Goal: Check status: Check status

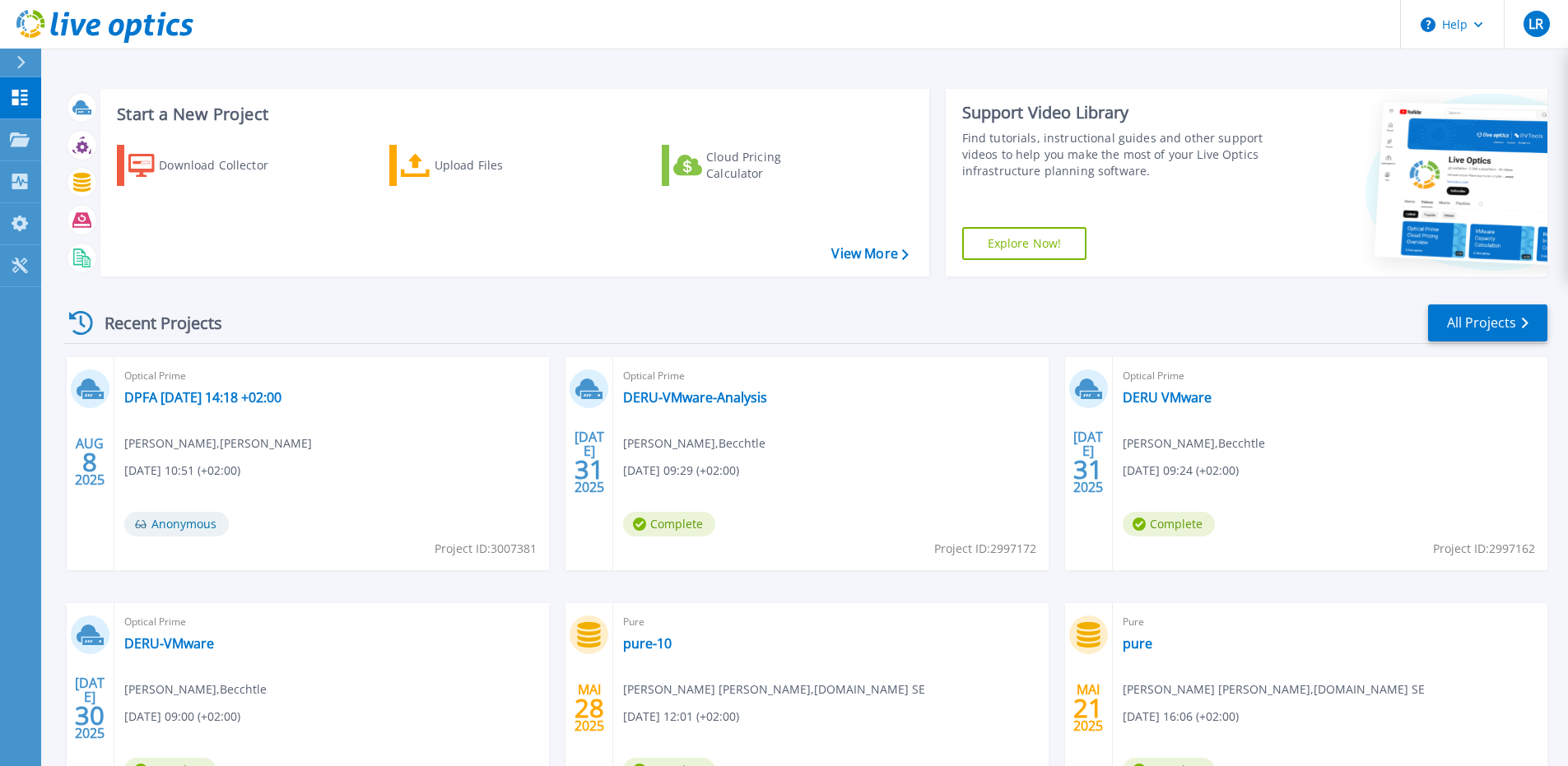
click at [517, 335] on div "Recent Projects All Projects" at bounding box center [806, 323] width 1485 height 41
click at [282, 404] on link "DPFA [DATE] 14:18 +02:00" at bounding box center [203, 397] width 157 height 16
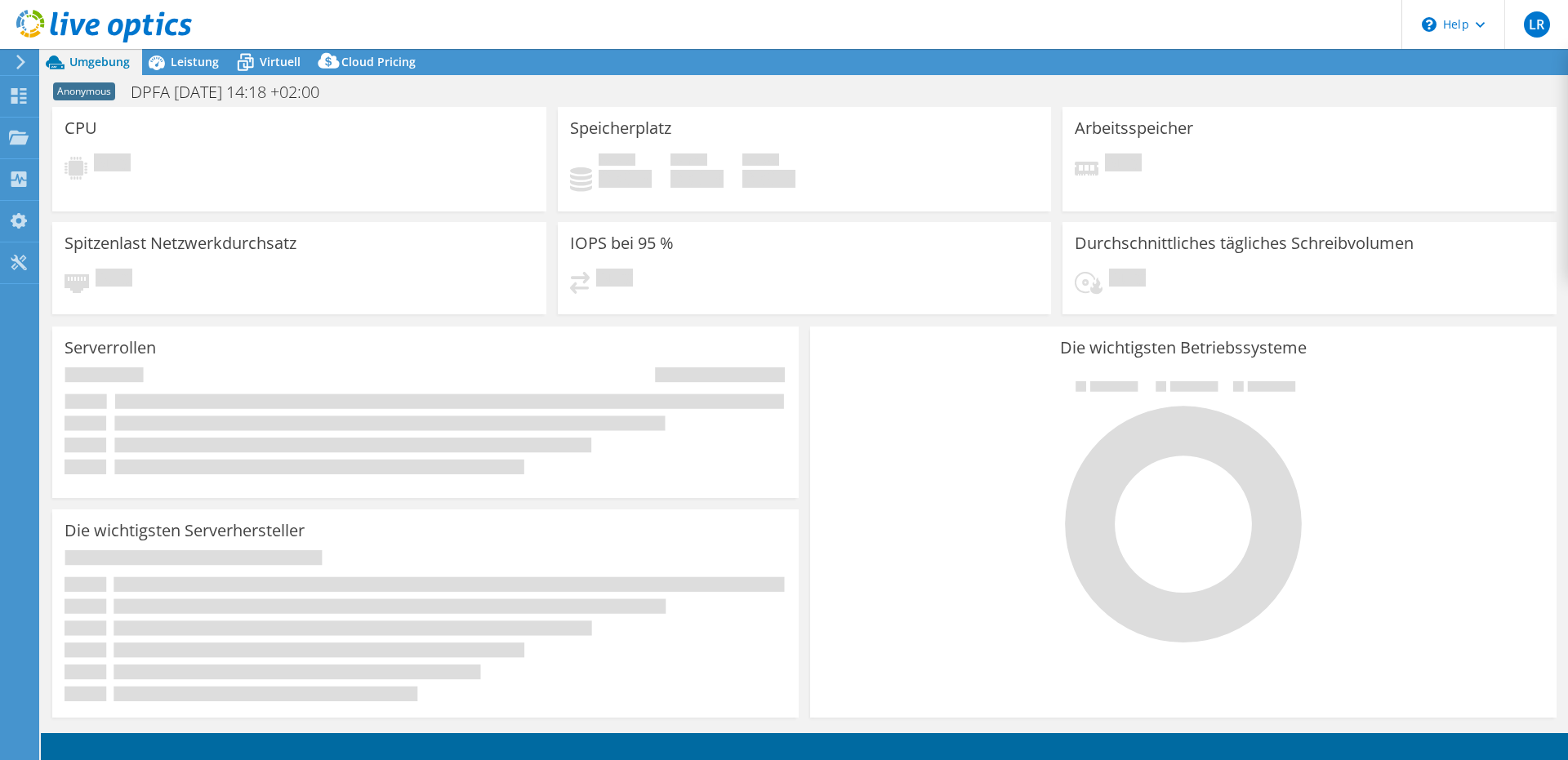
select select "USD"
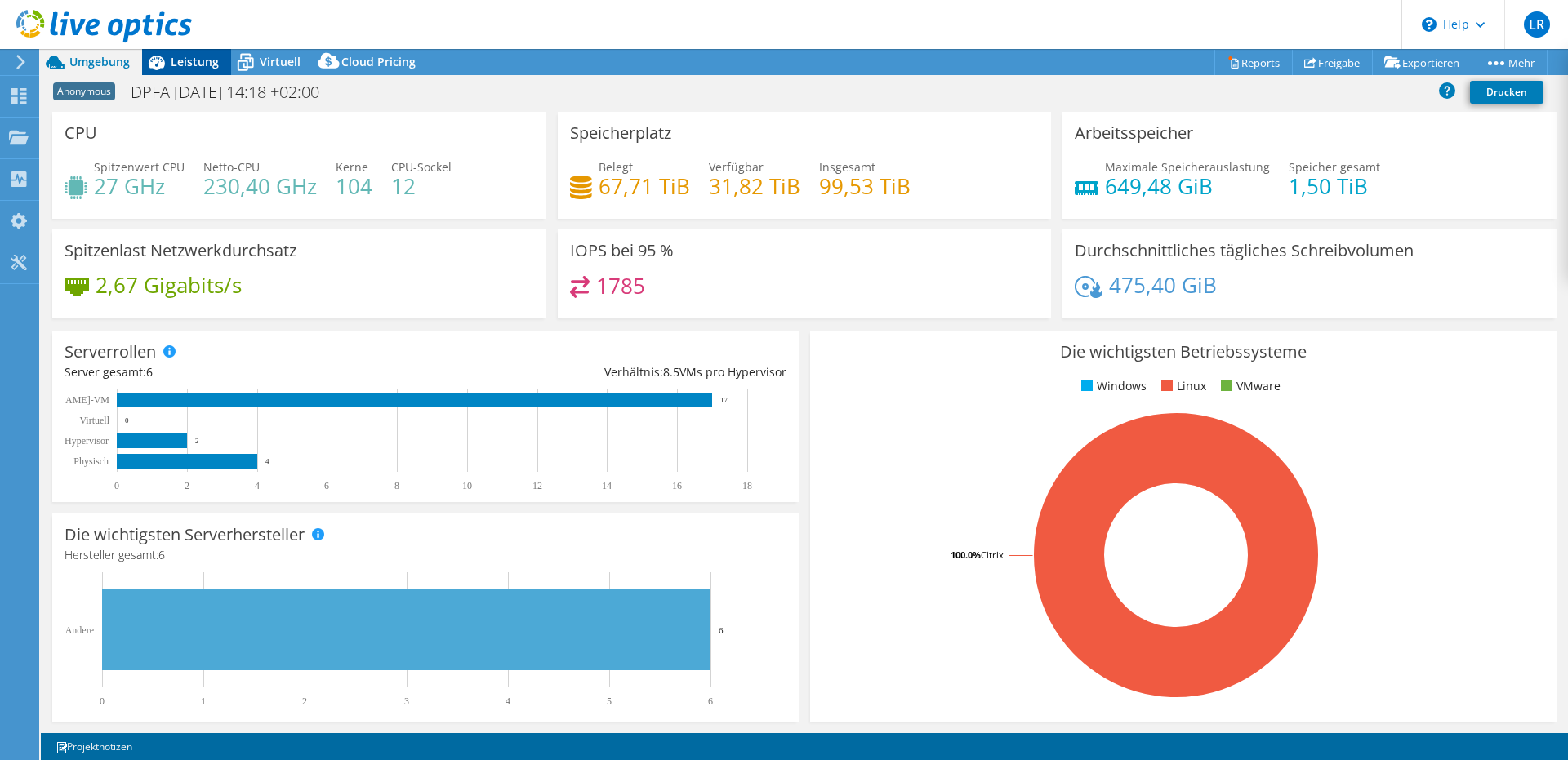
click at [196, 61] on span "Leistung" at bounding box center [194, 62] width 49 height 15
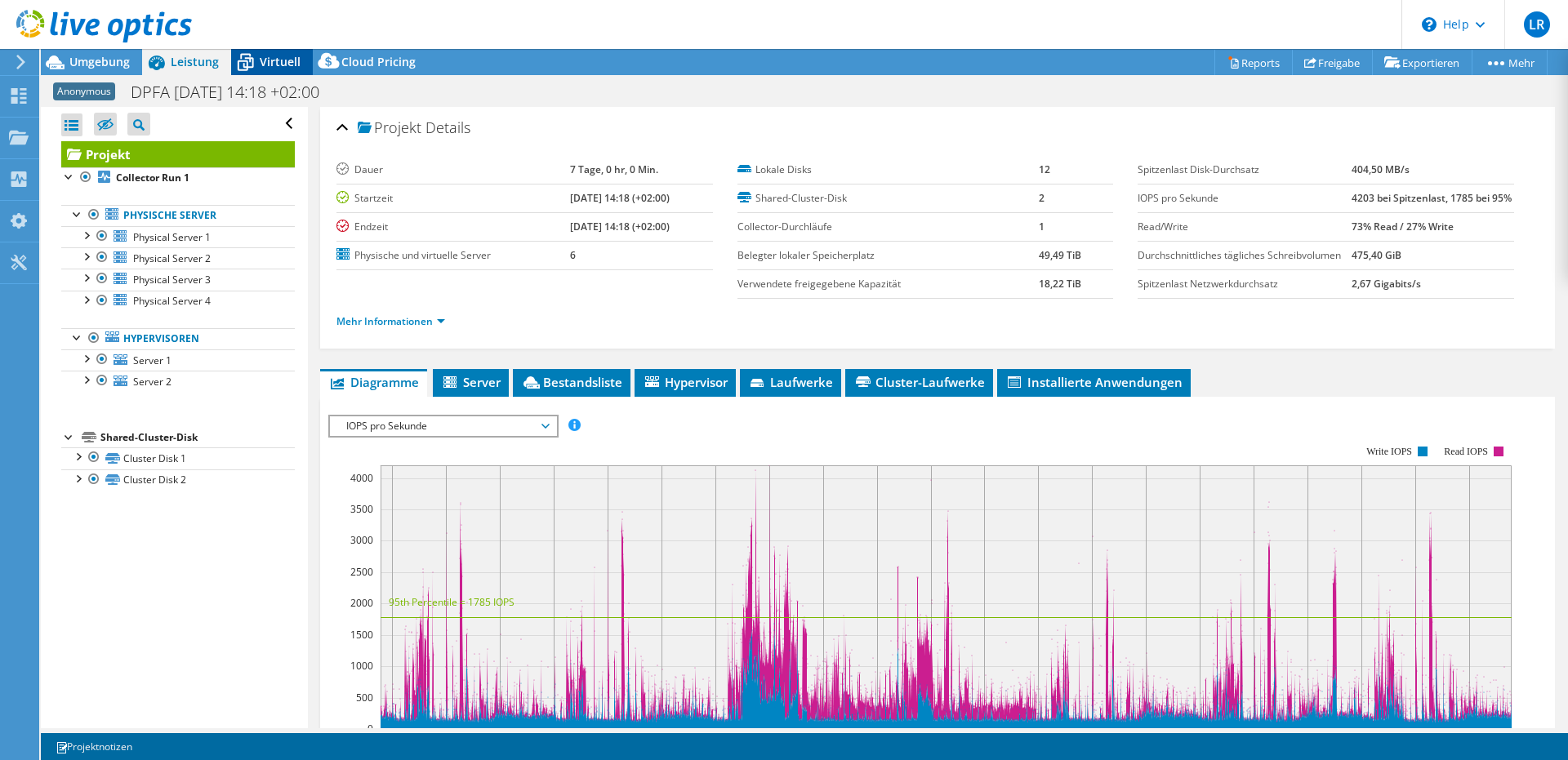
click at [274, 58] on span "Virtuell" at bounding box center [280, 62] width 41 height 15
